Goal: Navigation & Orientation: Find specific page/section

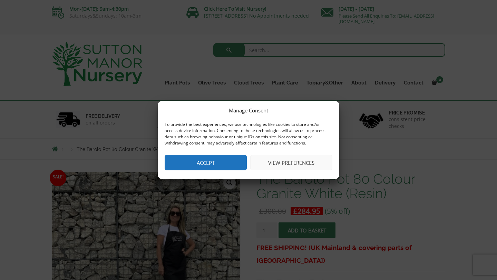
click at [219, 171] on div "Manage Consent To provide the best experiences, we use technologies like cookie…" at bounding box center [248, 140] width 181 height 78
click at [219, 161] on button "Accept" at bounding box center [206, 163] width 82 height 16
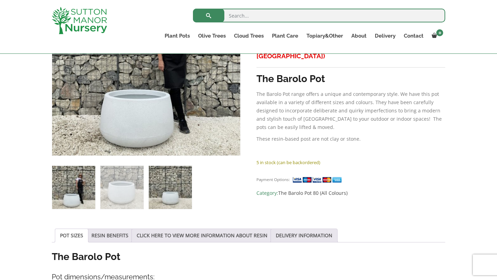
scroll to position [200, 0]
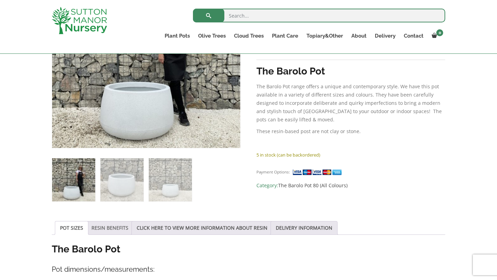
click at [107, 229] on link "RESIN BENEFITS" at bounding box center [109, 227] width 37 height 13
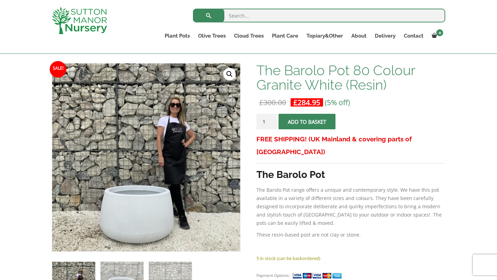
scroll to position [38, 0]
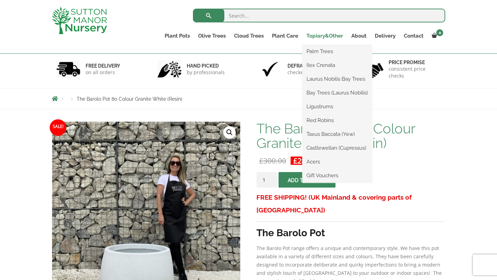
click at [320, 32] on link "Topiary&Other" at bounding box center [324, 36] width 45 height 10
click at [322, 37] on link "Topiary&Other" at bounding box center [324, 36] width 45 height 10
click at [323, 123] on link "Red Robins" at bounding box center [337, 120] width 70 height 10
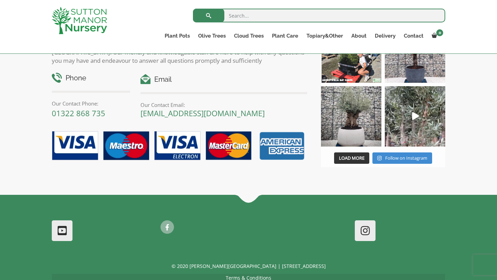
scroll to position [529, 0]
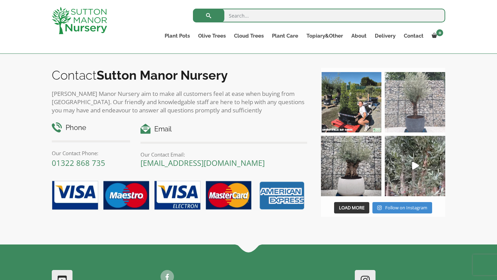
click at [412, 90] on img at bounding box center [415, 102] width 60 height 60
